Goal: Navigation & Orientation: Find specific page/section

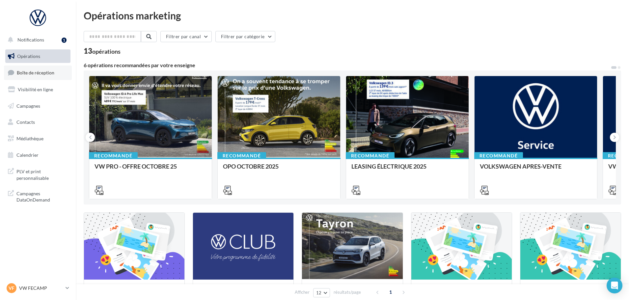
click at [53, 72] on span "Boîte de réception" at bounding box center [36, 73] width 38 height 6
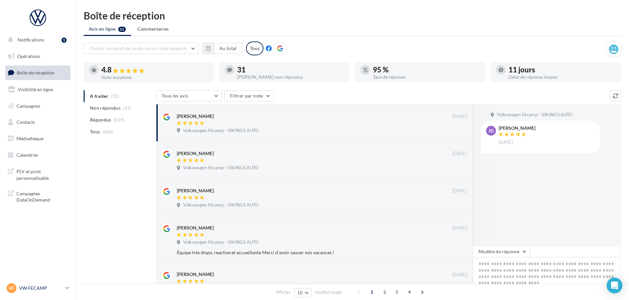
click at [38, 288] on p "VW FECAMP" at bounding box center [41, 288] width 44 height 7
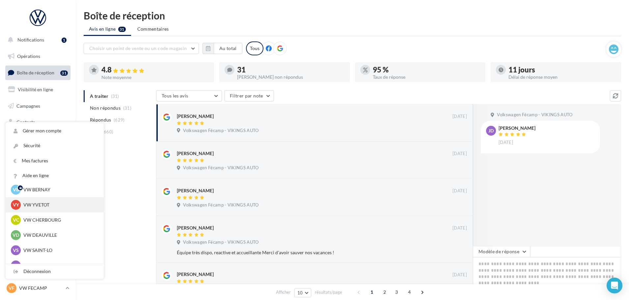
scroll to position [33, 0]
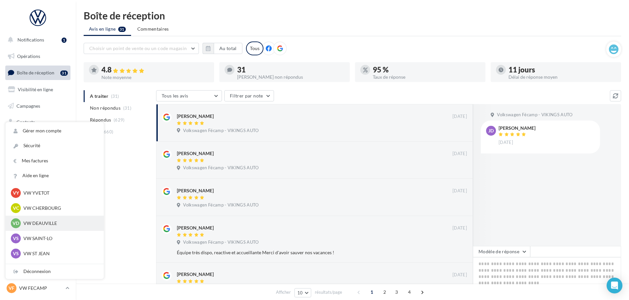
click at [48, 222] on p "VW DEAUVILLE" at bounding box center [59, 223] width 72 height 7
